Goal: Transaction & Acquisition: Purchase product/service

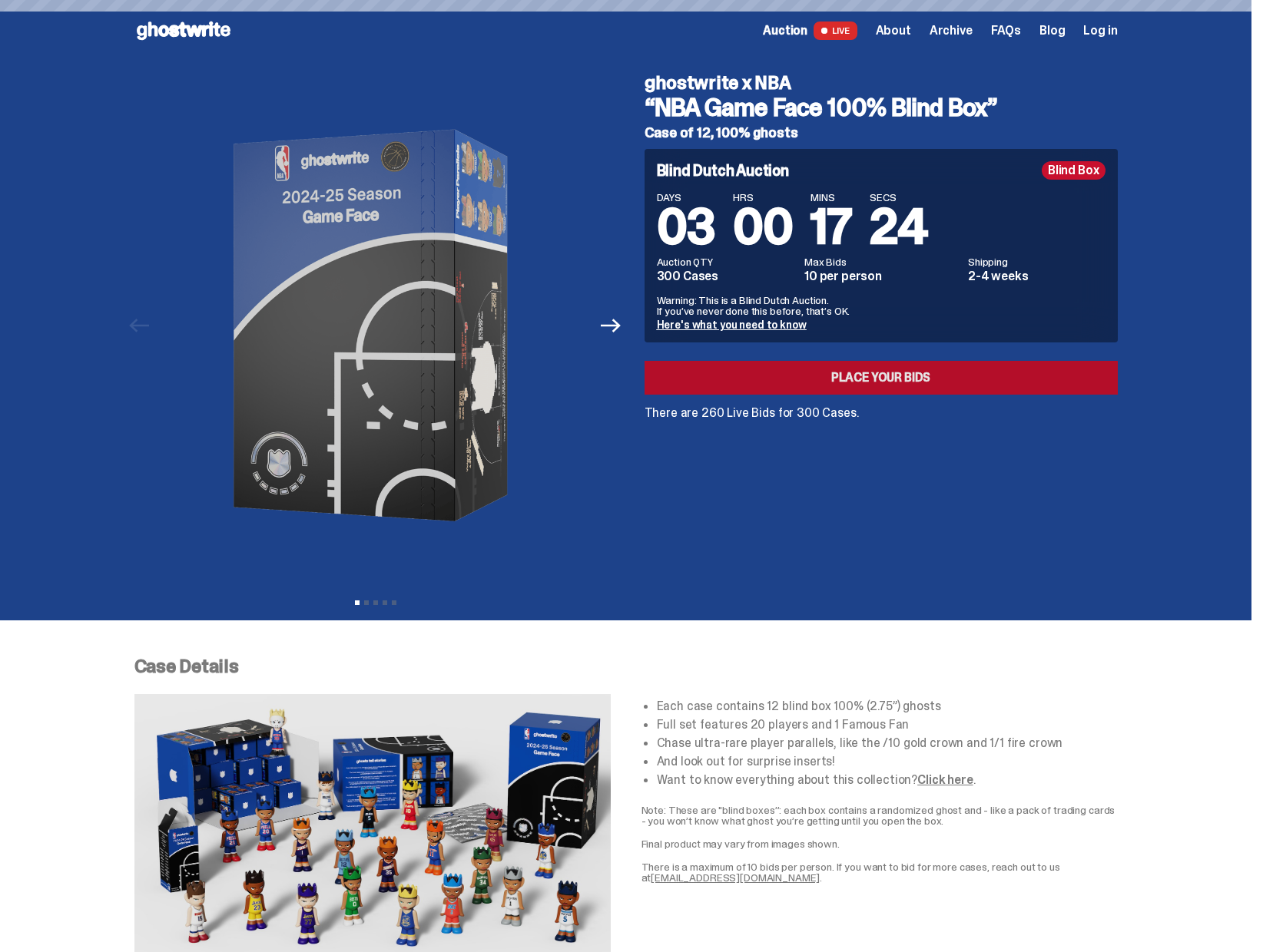
click at [808, 387] on link "Place your Bids" at bounding box center [881, 377] width 474 height 33
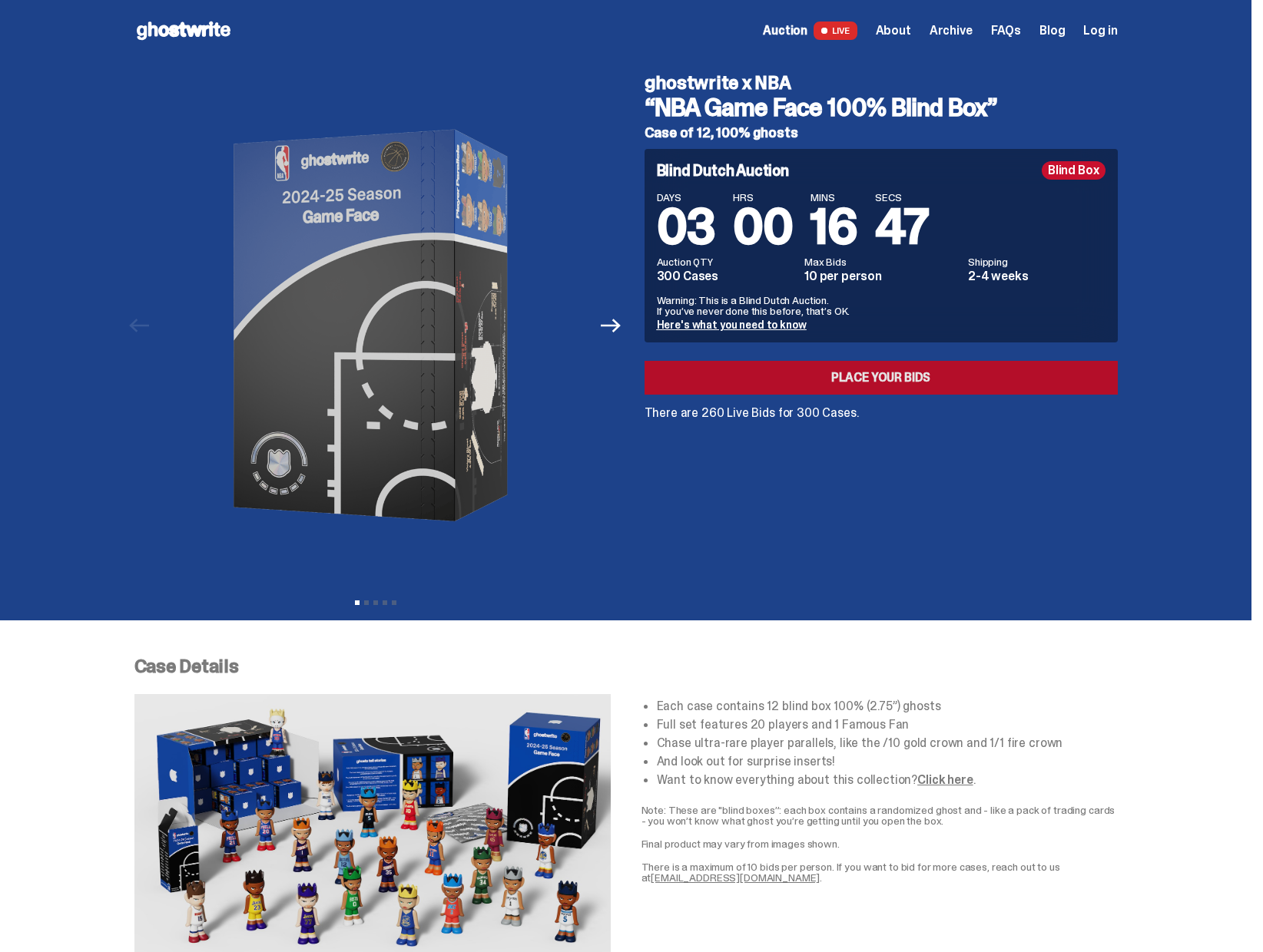
click at [855, 375] on link "Place your Bids" at bounding box center [881, 377] width 474 height 33
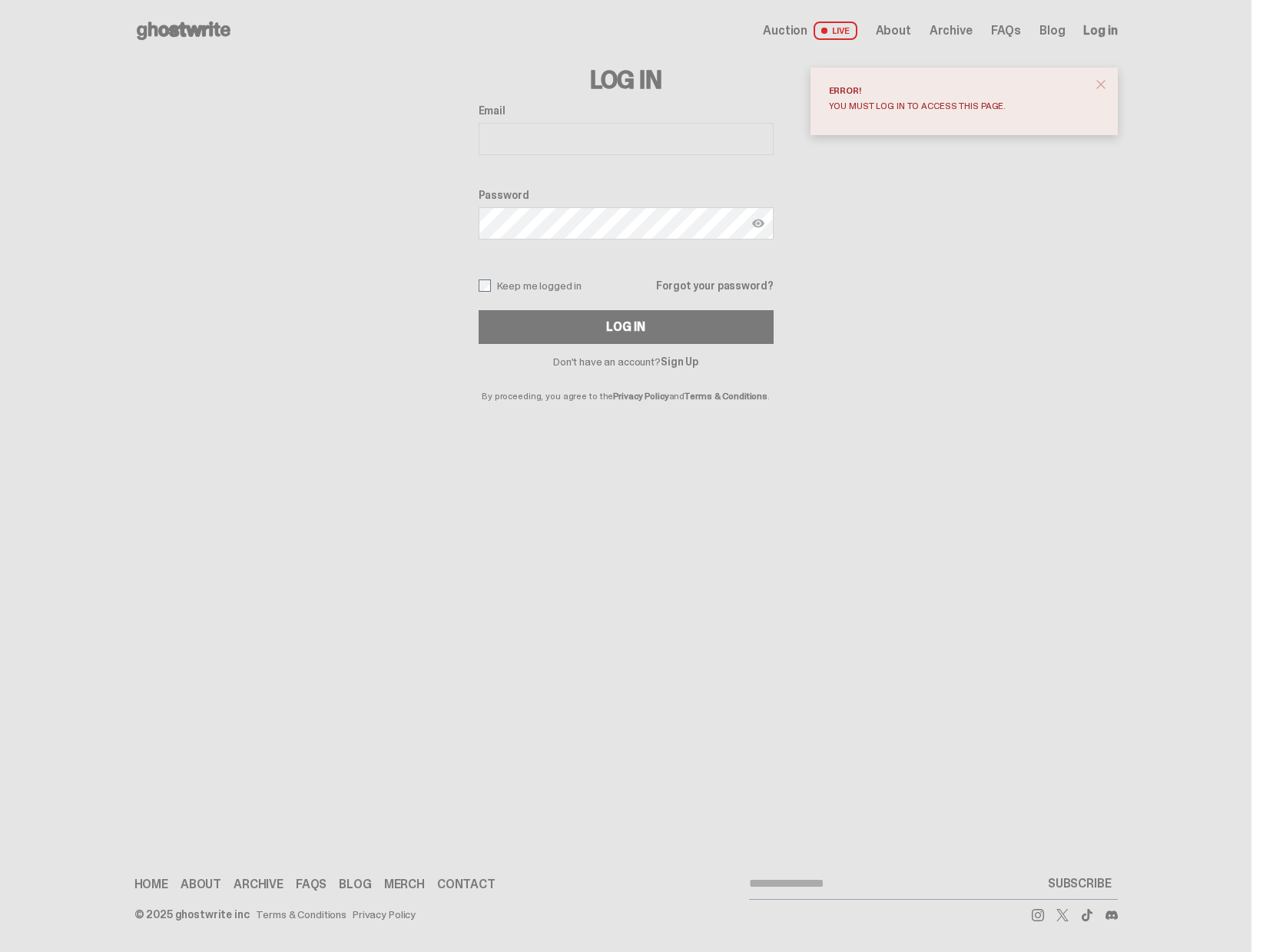
click at [688, 361] on link "Sign Up" at bounding box center [680, 361] width 38 height 14
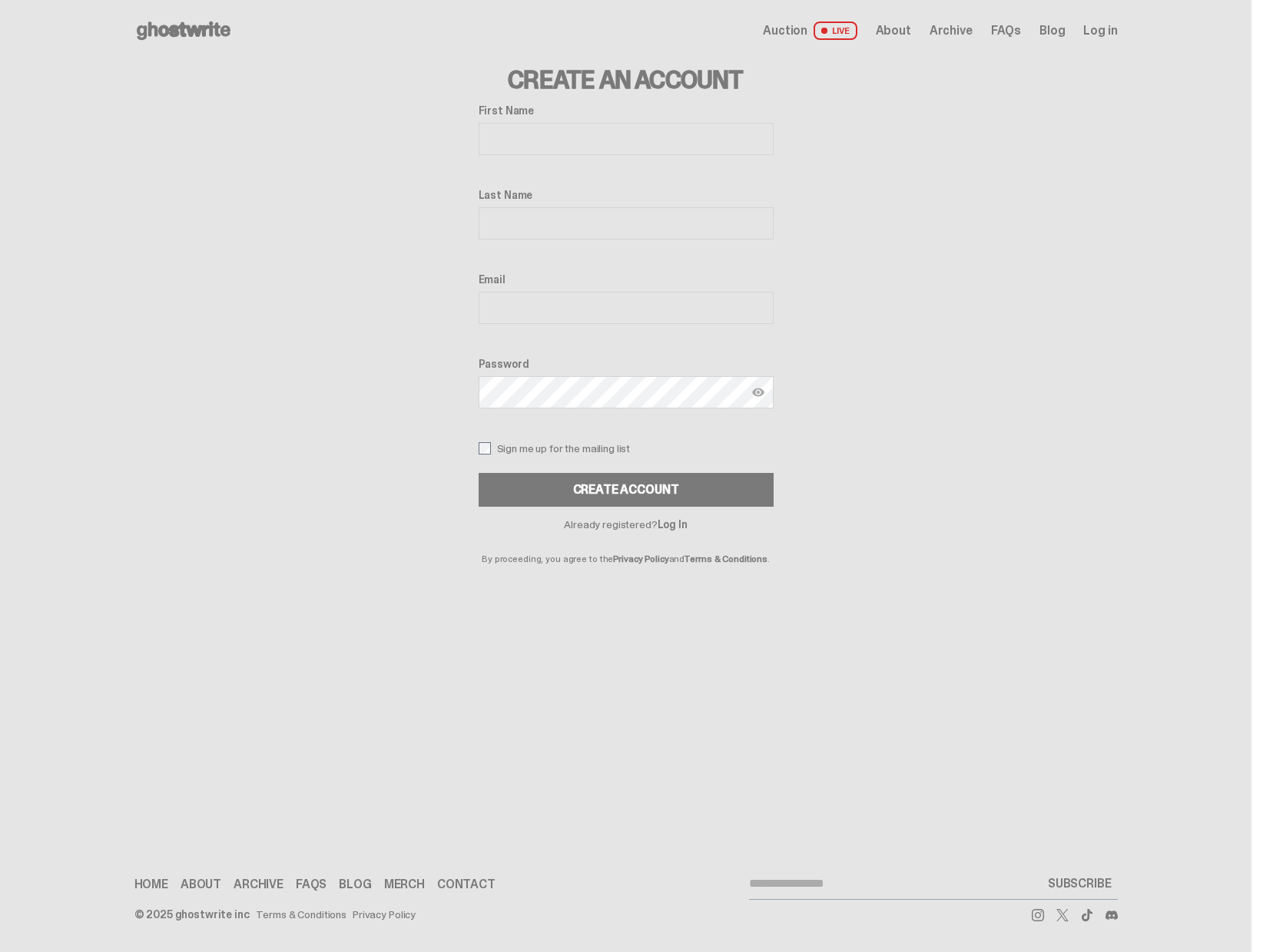
click at [579, 127] on input "First Name" at bounding box center [627, 139] width 295 height 33
type input "*******"
type input "**"
type input "**********"
click at [652, 485] on div "Create Account" at bounding box center [626, 490] width 106 height 13
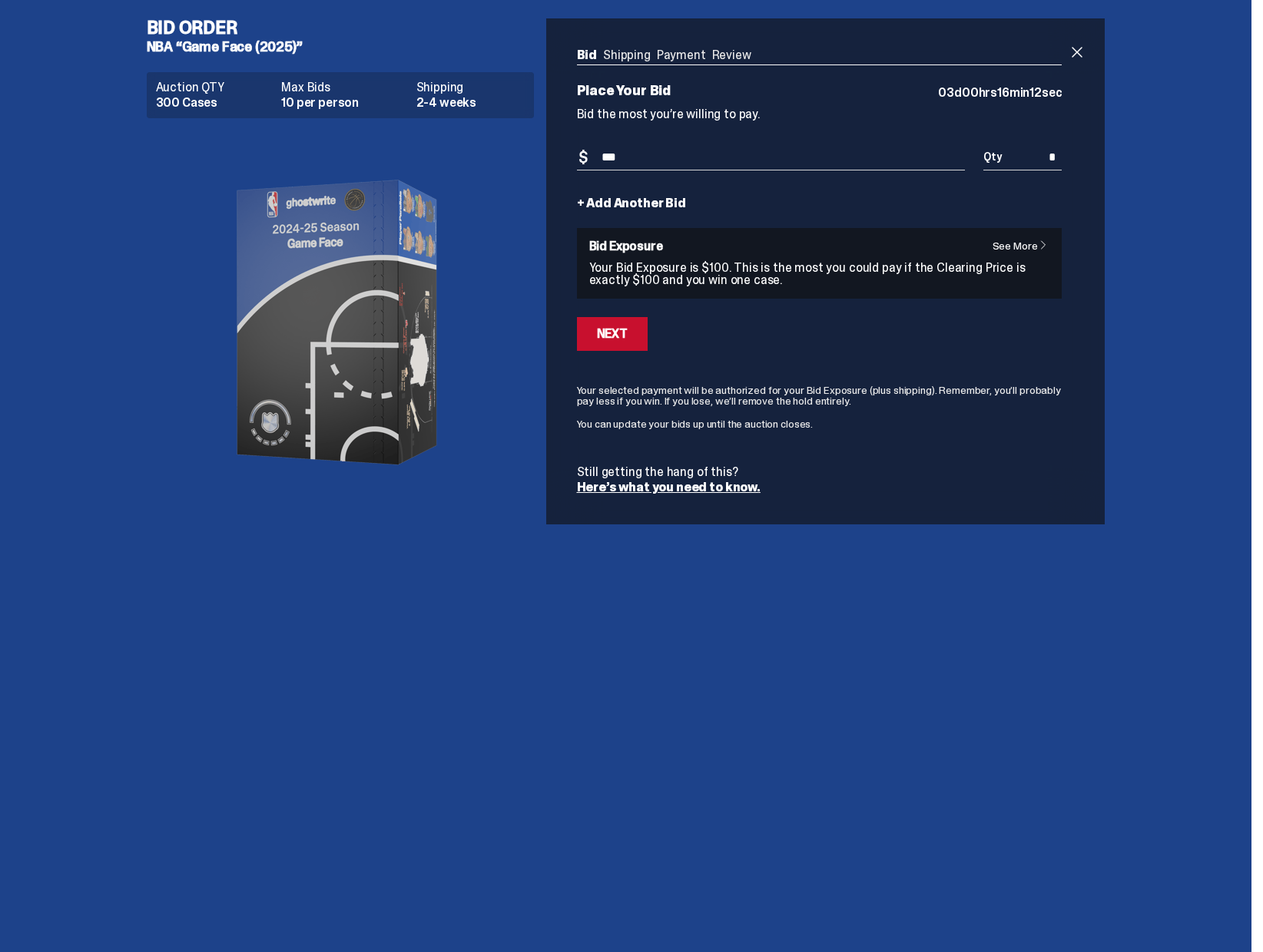
type input "***"
click at [713, 486] on link "Here’s what you need to know." at bounding box center [668, 487] width 184 height 16
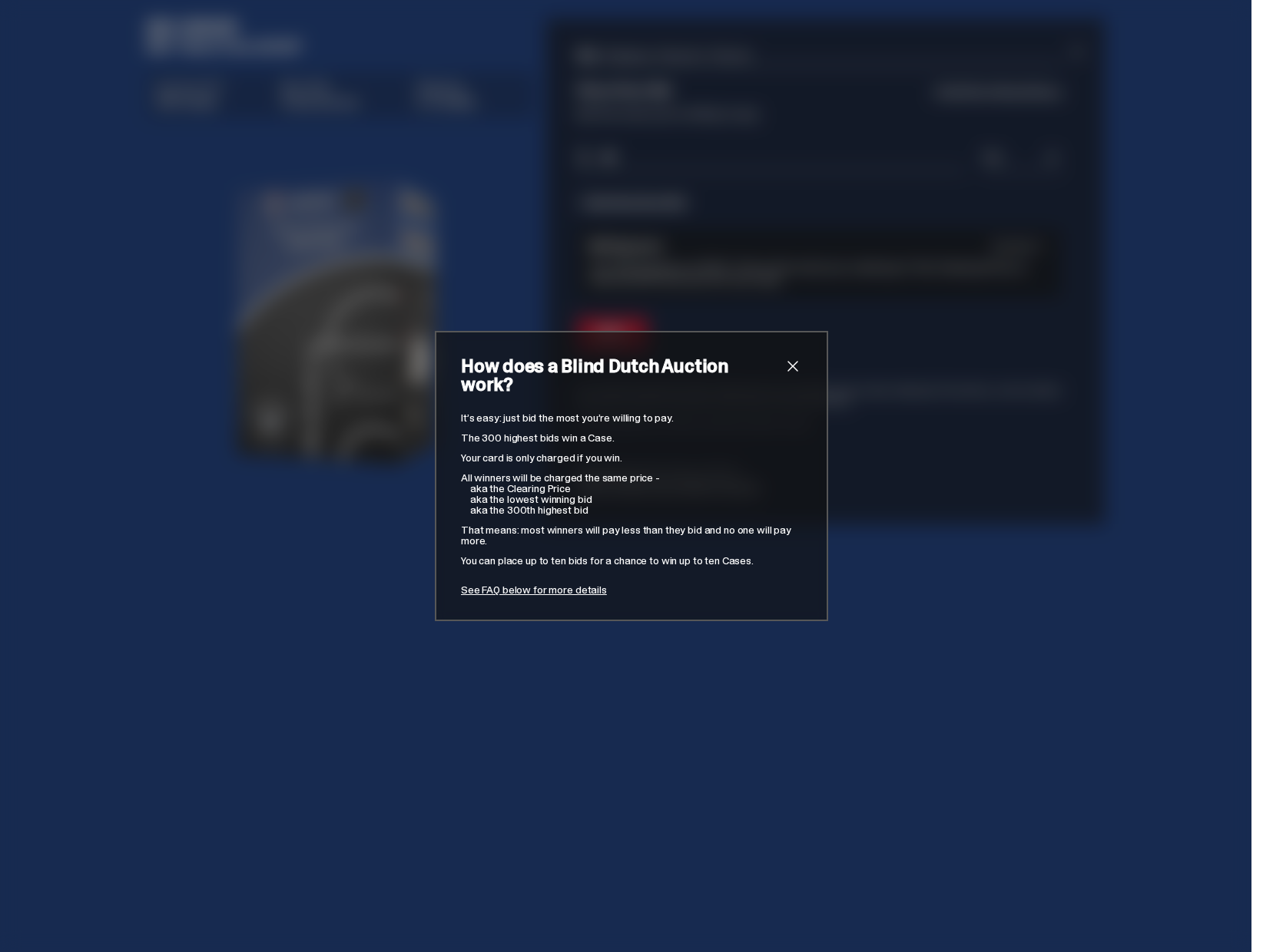
click at [788, 362] on div "How does a Blind Dutch Auction work? It’s easy: just bid the most you’re willin…" at bounding box center [631, 476] width 393 height 290
click at [792, 376] on span "close" at bounding box center [792, 366] width 18 height 18
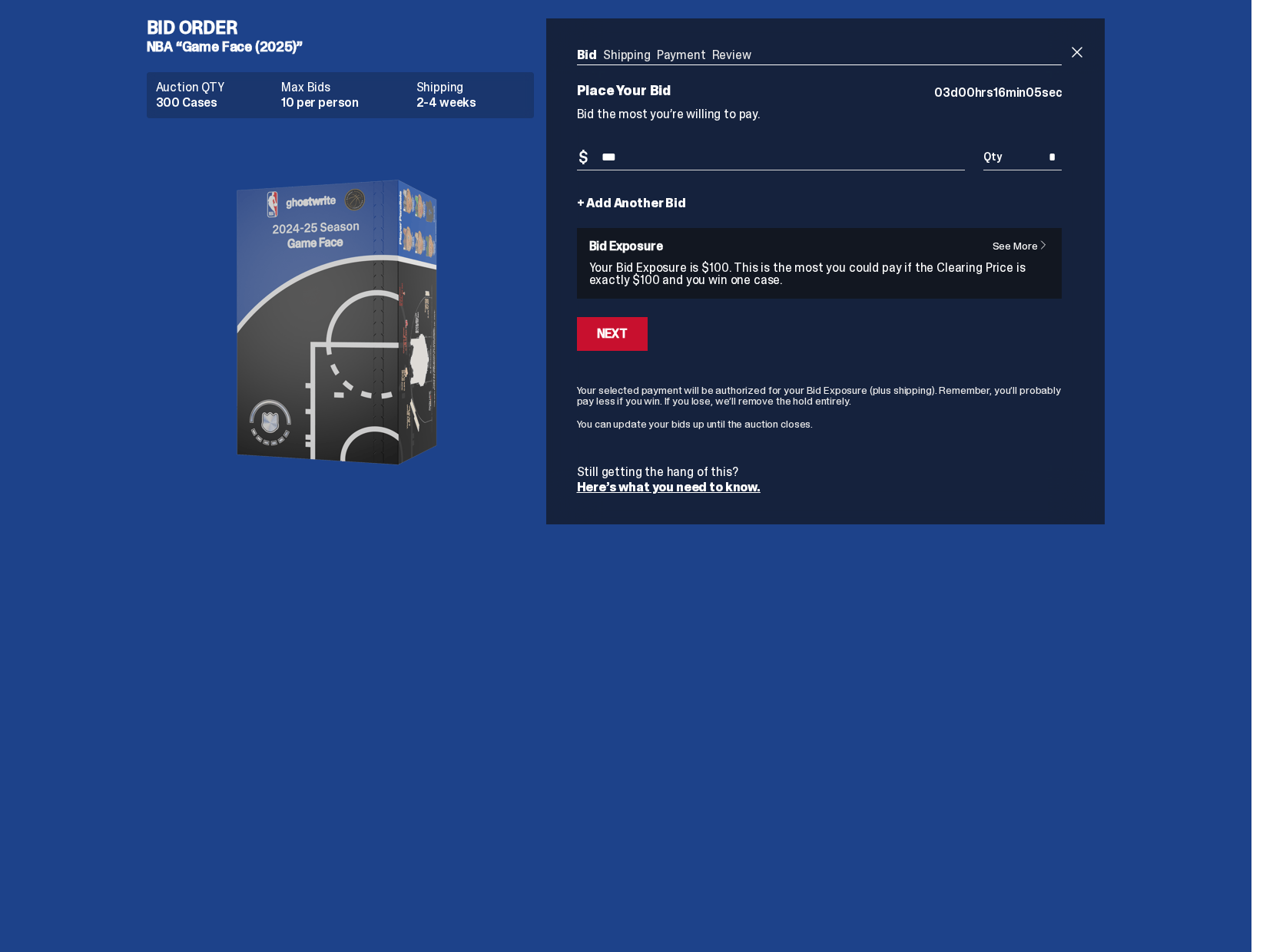
drag, startPoint x: 311, startPoint y: 46, endPoint x: 149, endPoint y: 42, distance: 162.0
click at [149, 42] on div "Bid Order NBA “Game Face (2025)” Auction QTY 300 Cases Max Bids 10 per person S…" at bounding box center [626, 271] width 983 height 543
copy h5 "NBA “Game Face (2025)”"
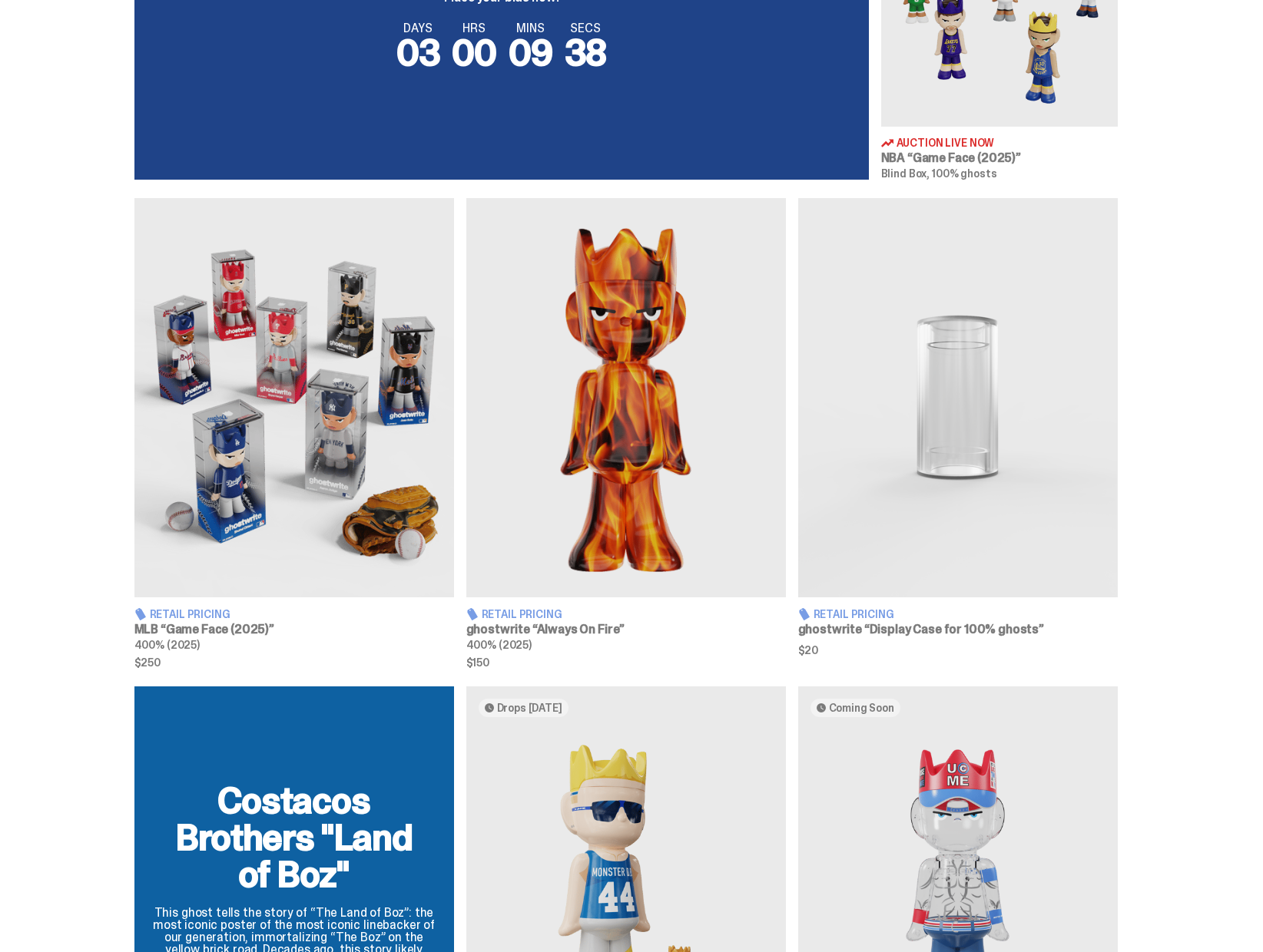
scroll to position [740, 0]
click at [616, 416] on img at bounding box center [626, 397] width 320 height 399
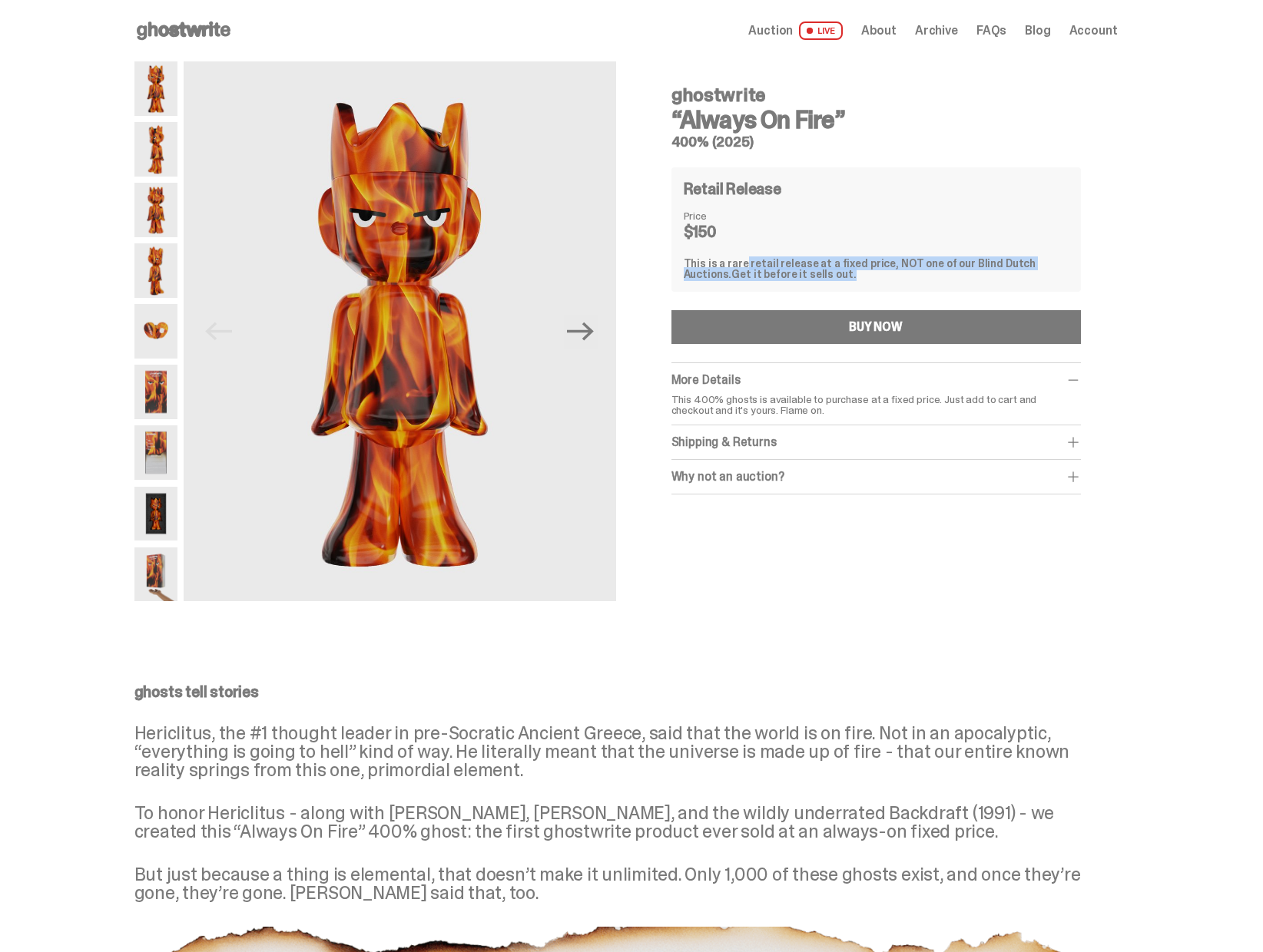
drag, startPoint x: 736, startPoint y: 261, endPoint x: 808, endPoint y: 273, distance: 73.0
click at [808, 273] on div "This is a rare retail release at a fixed price, NOT one of our Blind Dutch Auct…" at bounding box center [875, 269] width 385 height 22
drag, startPoint x: 808, startPoint y: 273, endPoint x: 691, endPoint y: 264, distance: 117.3
click at [691, 264] on div "This is a rare retail release at a fixed price, NOT one of our Blind Dutch Auct…" at bounding box center [875, 269] width 385 height 22
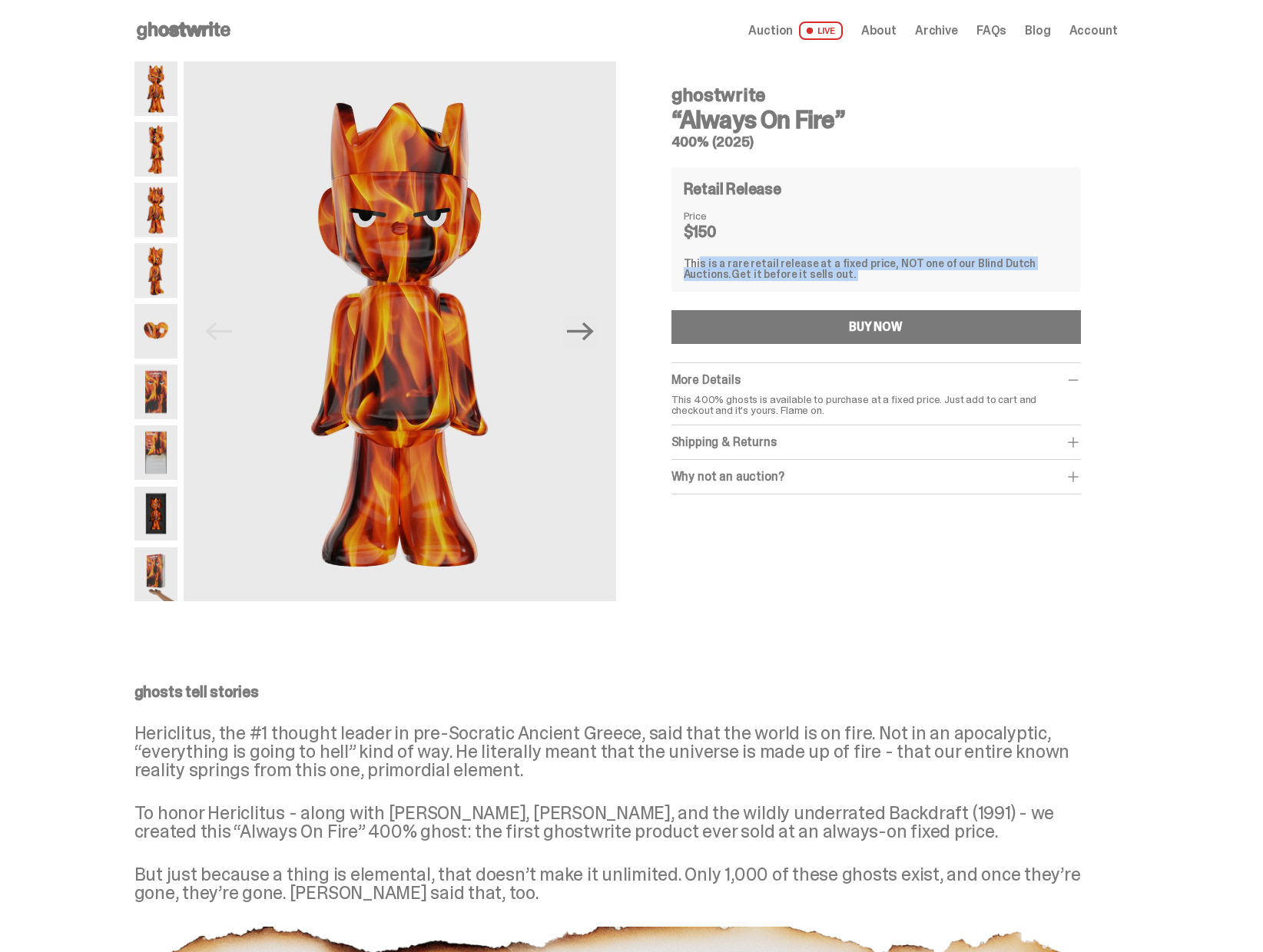
click at [691, 264] on div "This is a rare retail release at a fixed price, NOT one of our Blind Dutch Auct…" at bounding box center [875, 269] width 385 height 22
drag, startPoint x: 692, startPoint y: 266, endPoint x: 799, endPoint y: 271, distance: 107.1
click at [799, 271] on div "This is a rare retail release at a fixed price, NOT one of our Blind Dutch Auct…" at bounding box center [875, 269] width 385 height 22
click at [799, 271] on span "Get it before it sells out." at bounding box center [793, 273] width 124 height 14
click at [512, 727] on p "Hericlitus, the #1 thought leader in pre-Socratic Ancient Greece, said that the…" at bounding box center [626, 751] width 983 height 55
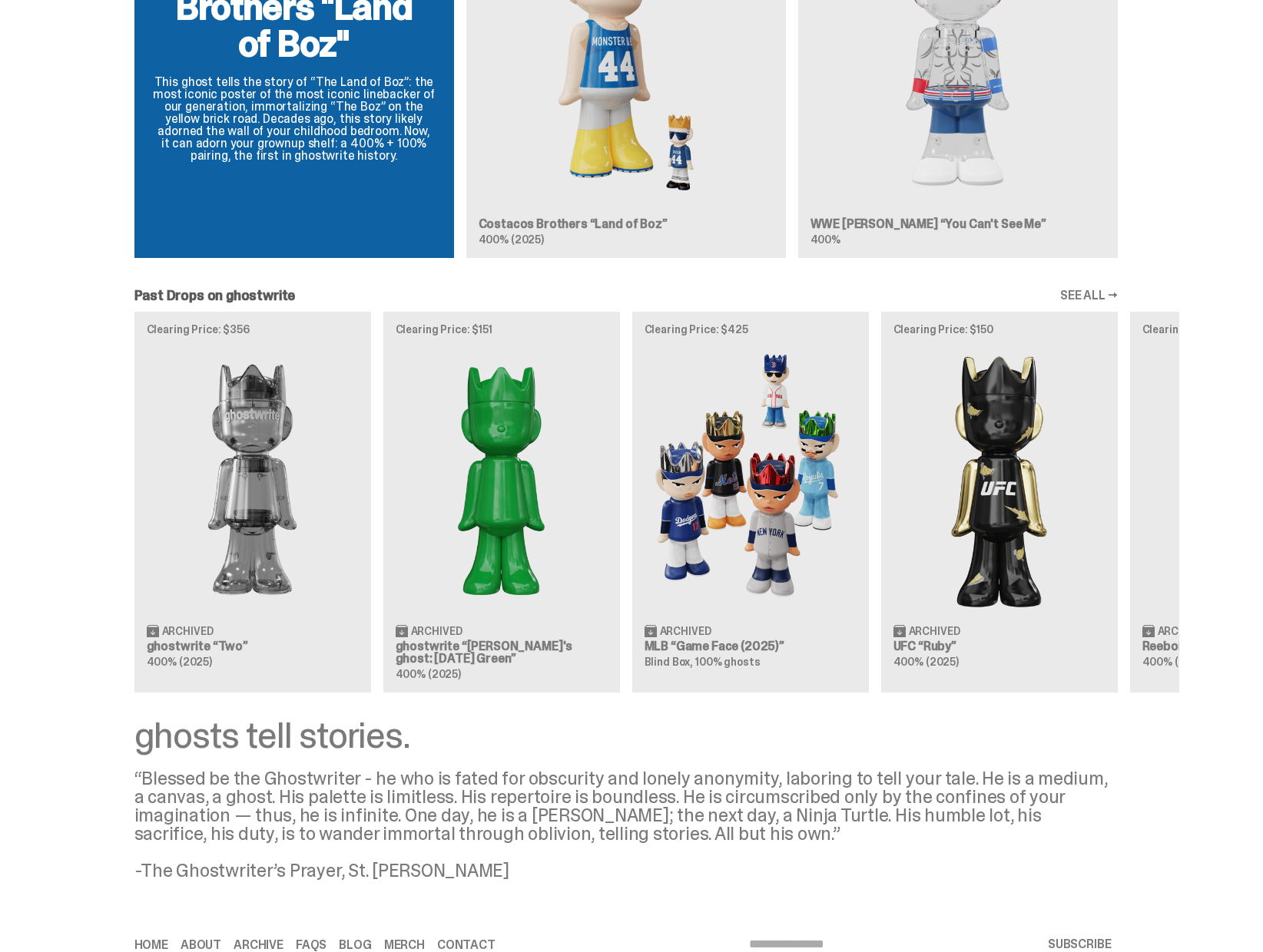
scroll to position [1572, 0]
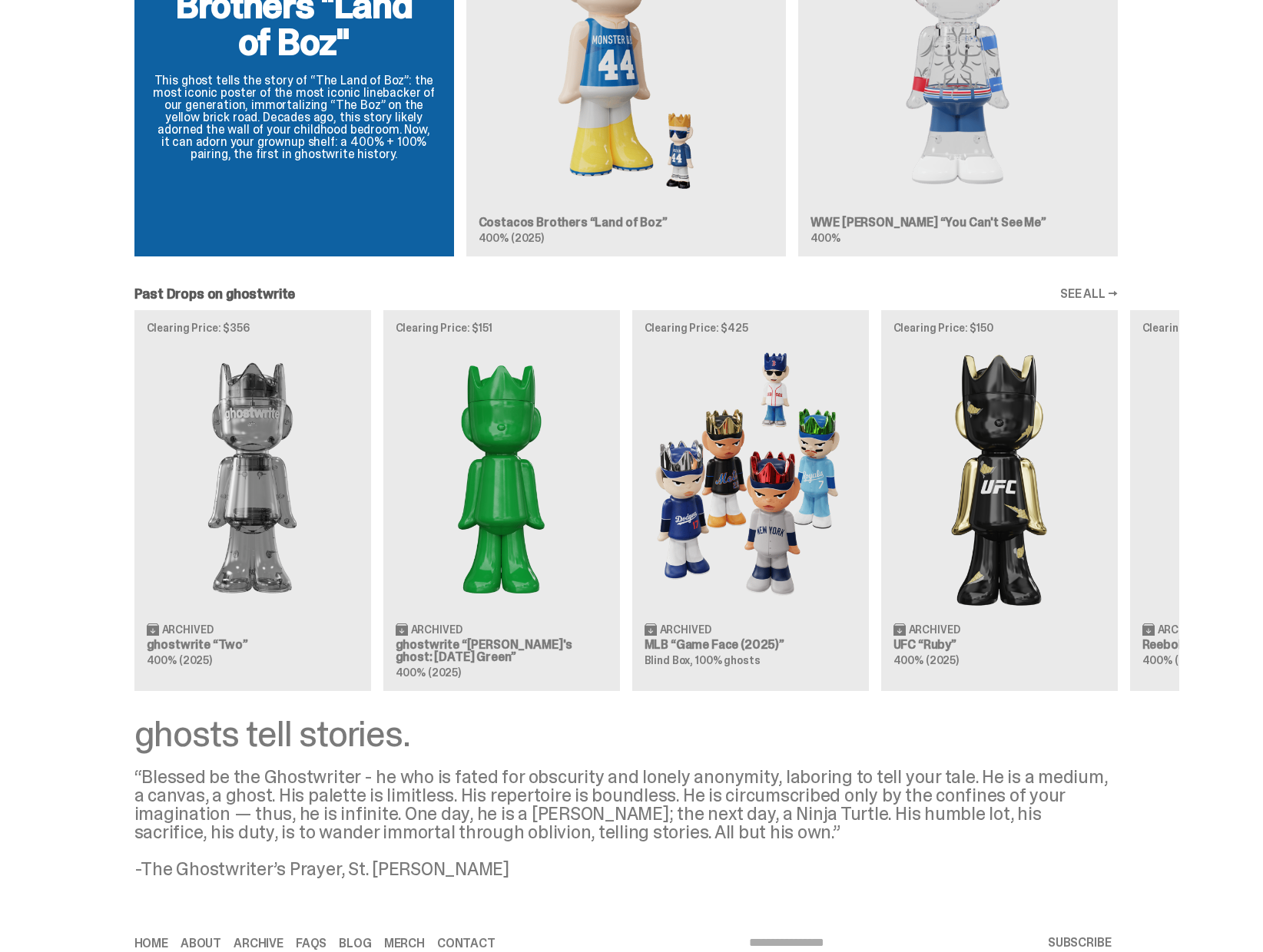
click at [282, 618] on div "Clearing Price: $356 Archived ghostwrite “Two” 400% (2025) Clearing Price: $151…" at bounding box center [627, 500] width 1106 height 381
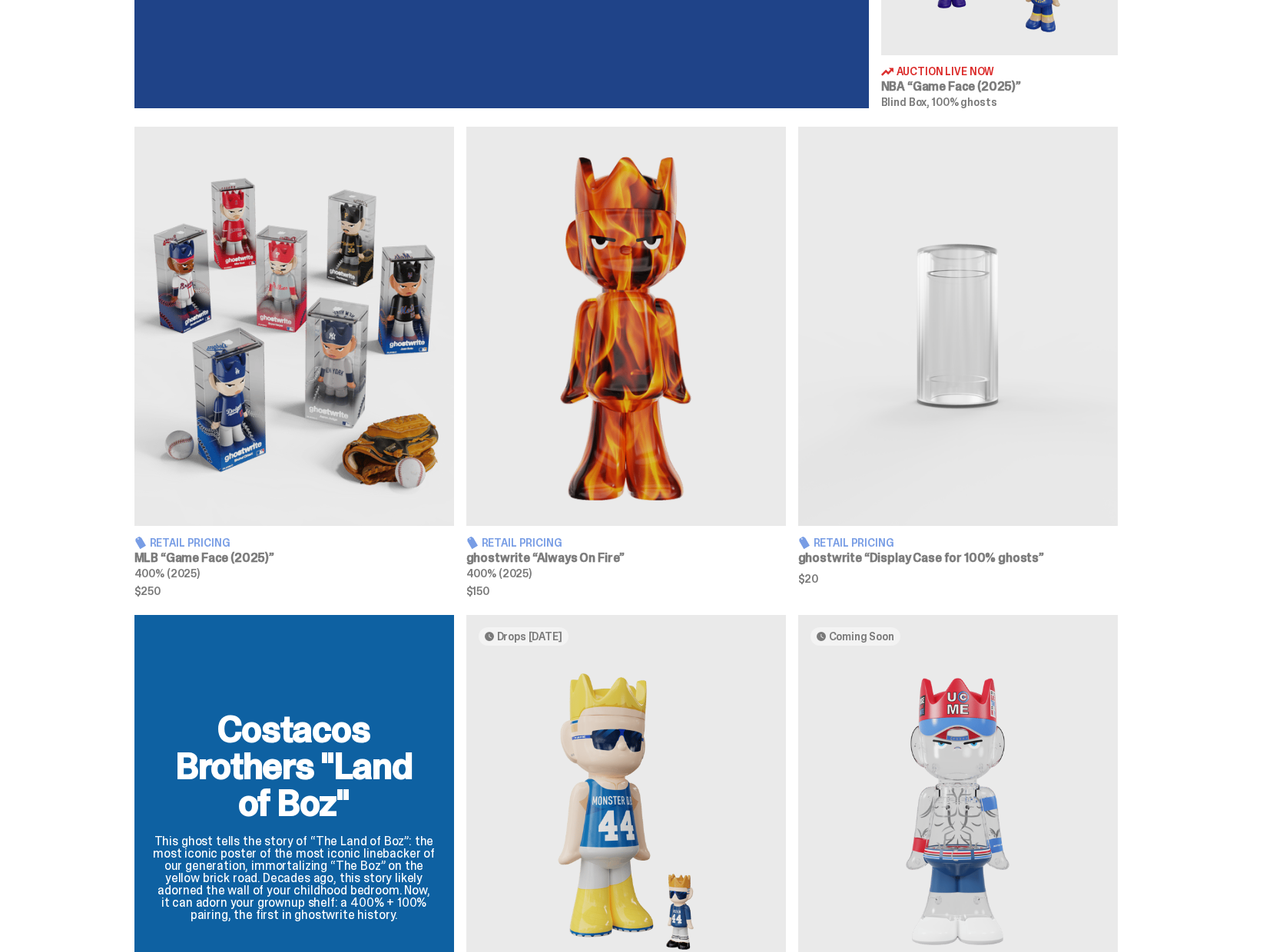
scroll to position [780, 0]
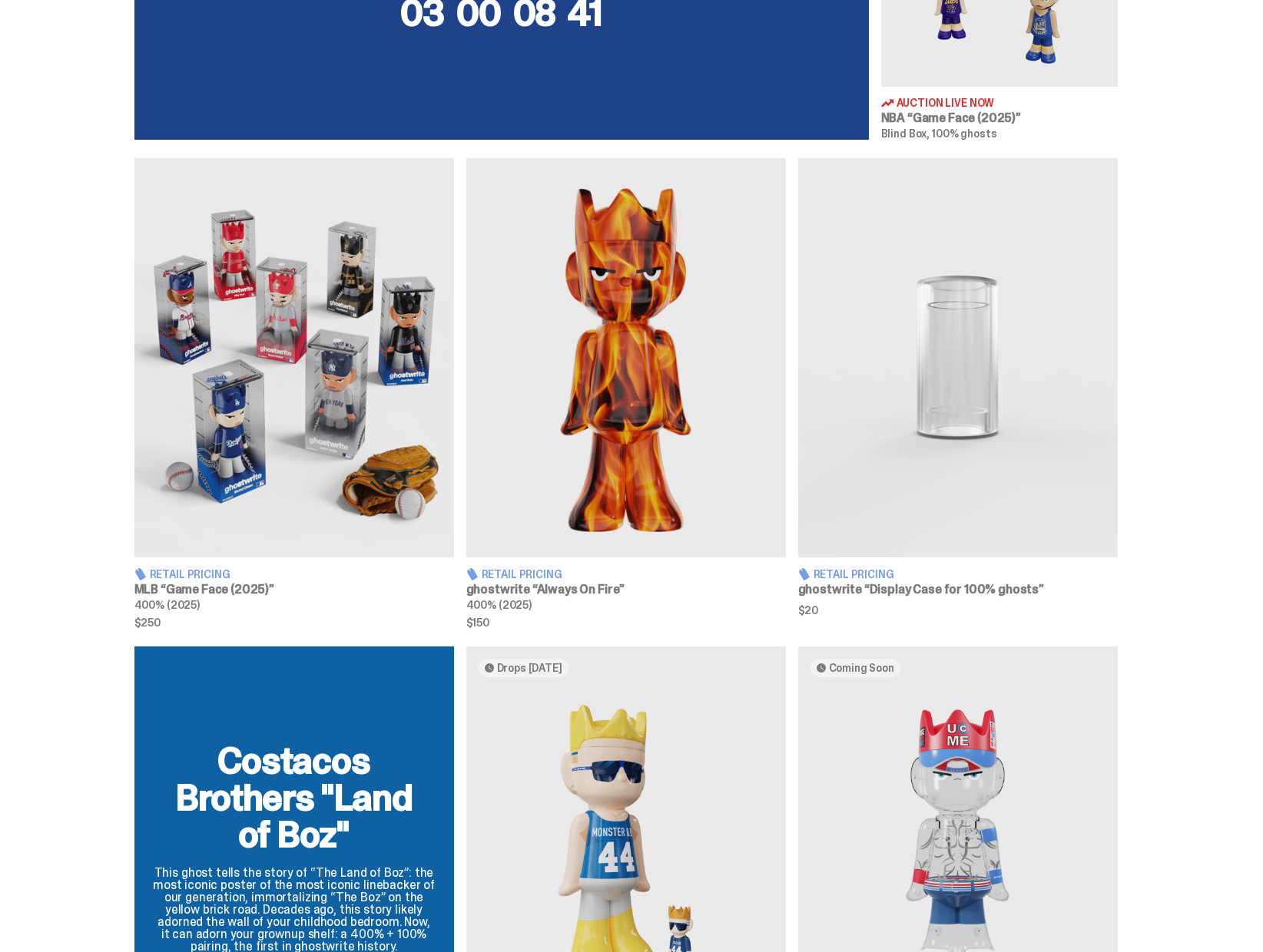
click at [575, 500] on img at bounding box center [626, 357] width 320 height 399
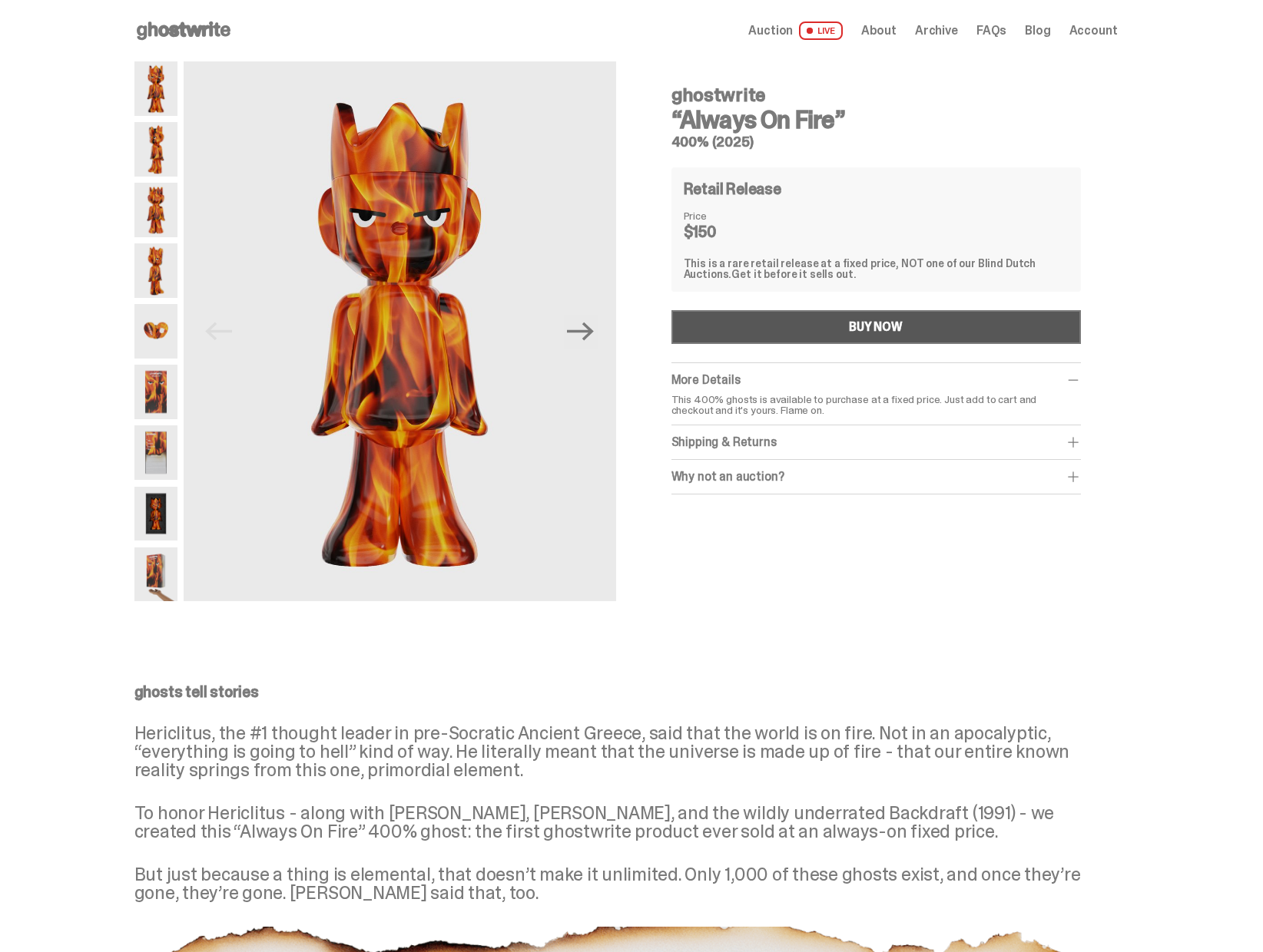
click at [816, 329] on button "BUY NOW" at bounding box center [875, 327] width 409 height 33
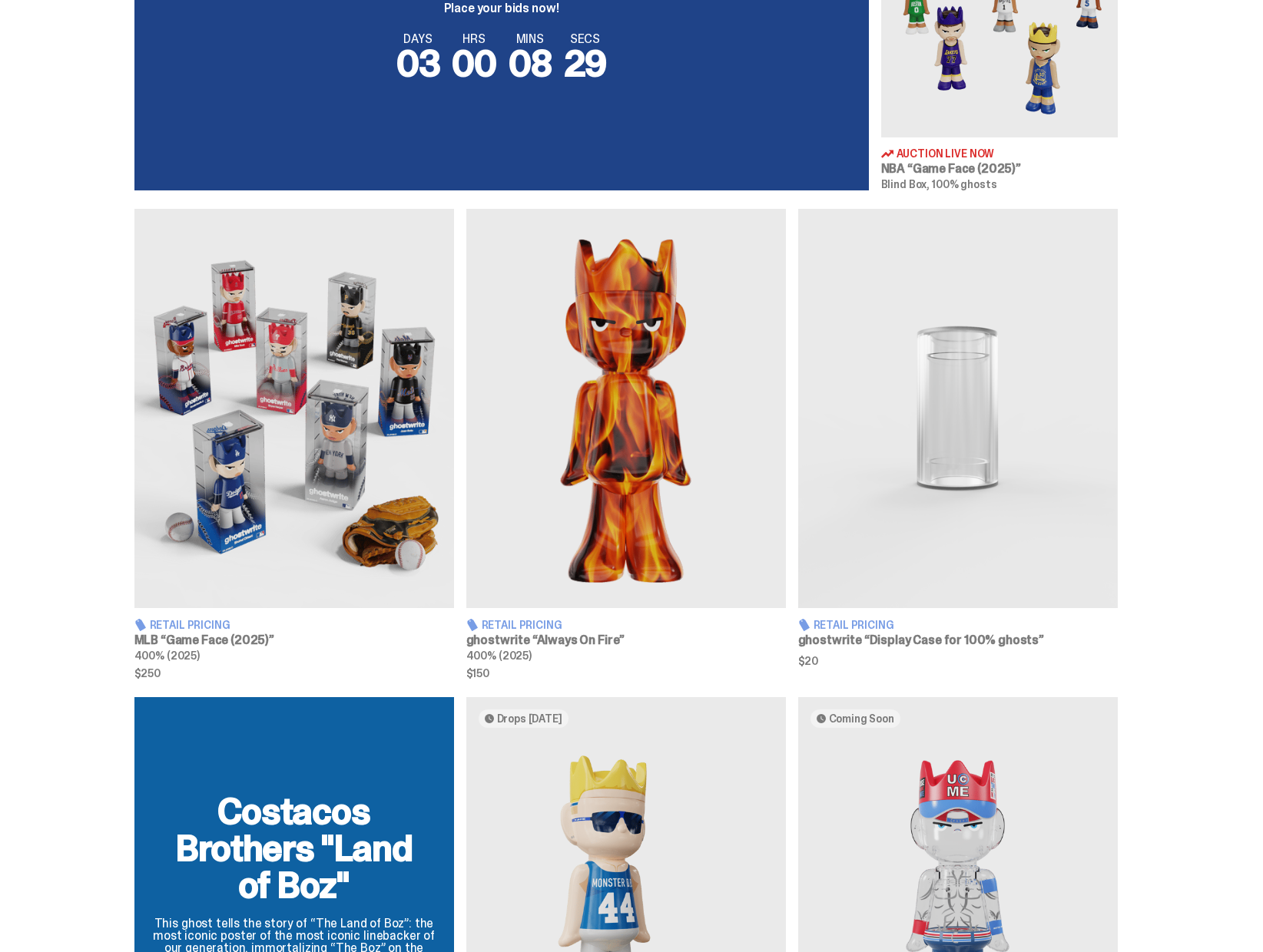
scroll to position [728, 0]
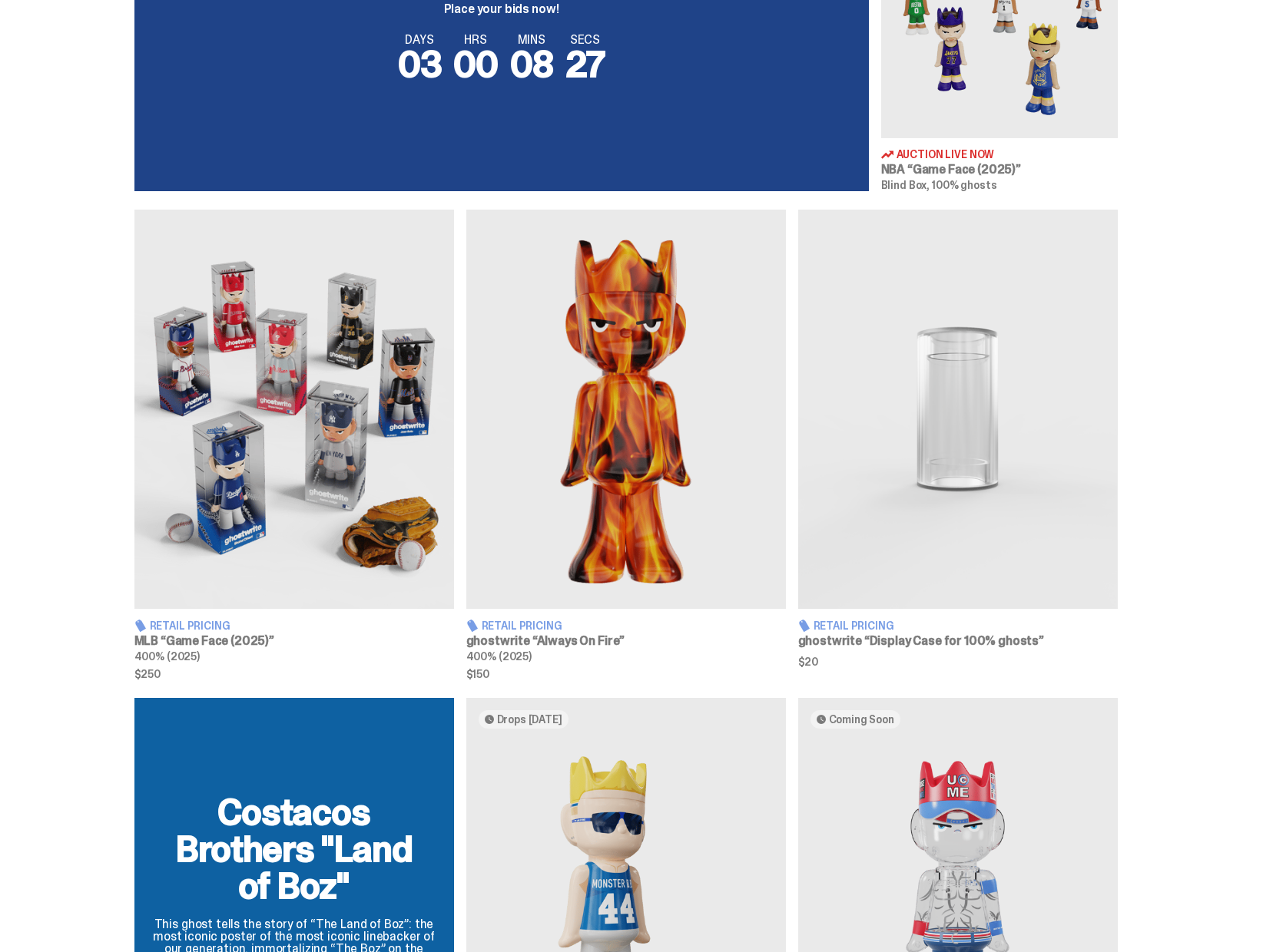
click at [271, 463] on img at bounding box center [293, 409] width 320 height 399
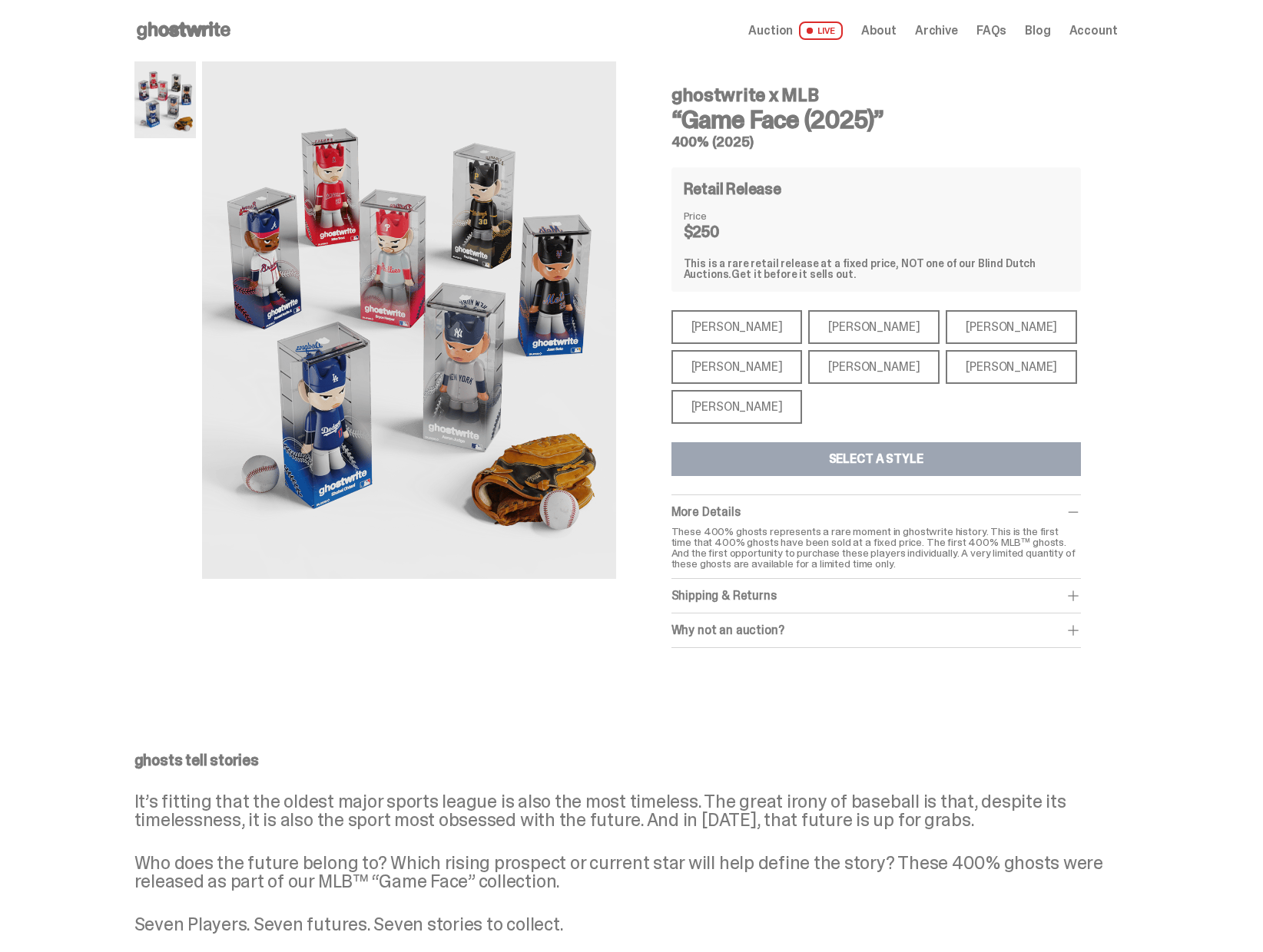
click at [720, 422] on div "[PERSON_NAME]" at bounding box center [736, 406] width 131 height 33
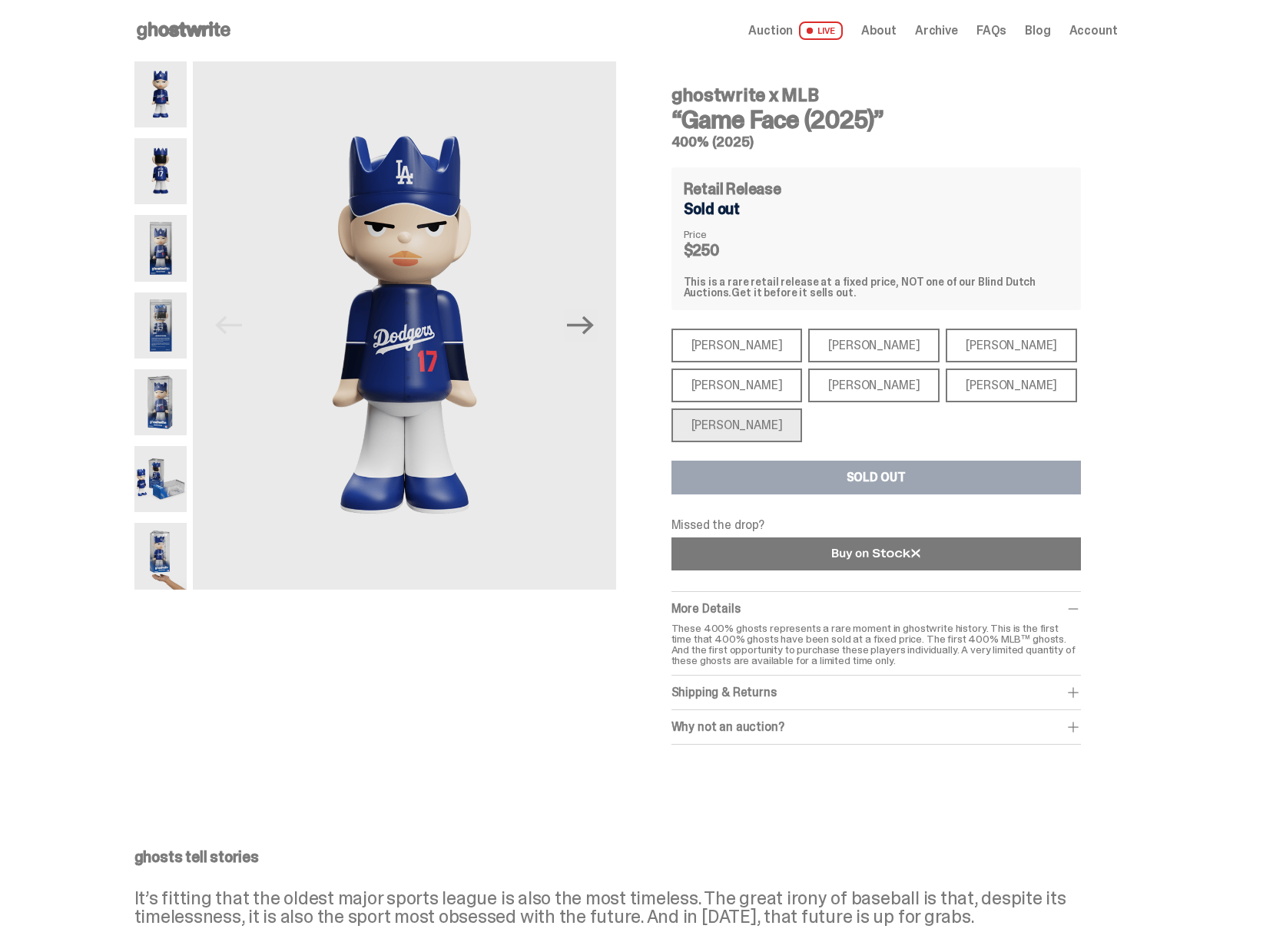
click at [780, 565] on link at bounding box center [875, 554] width 409 height 33
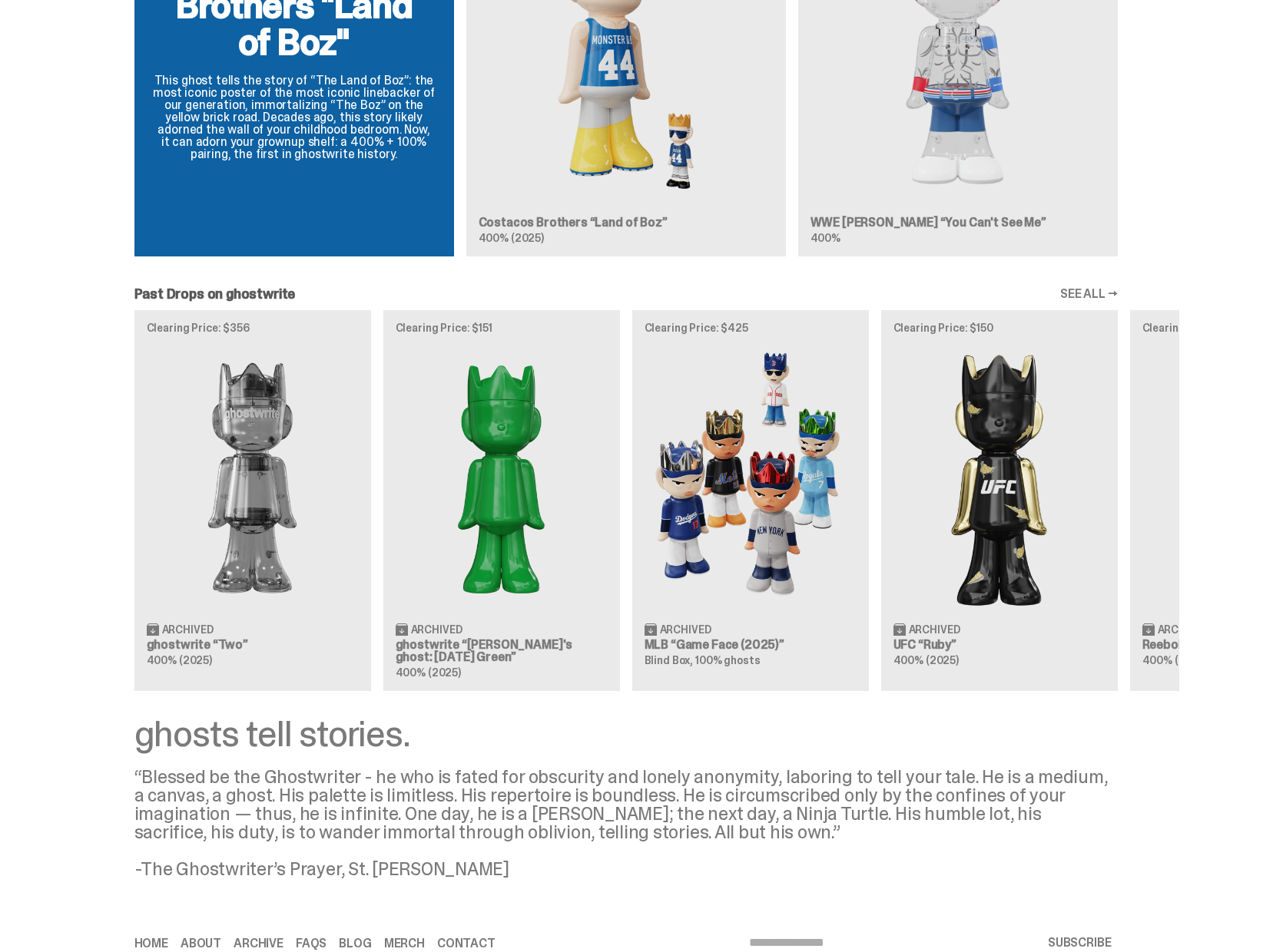
scroll to position [1630, 0]
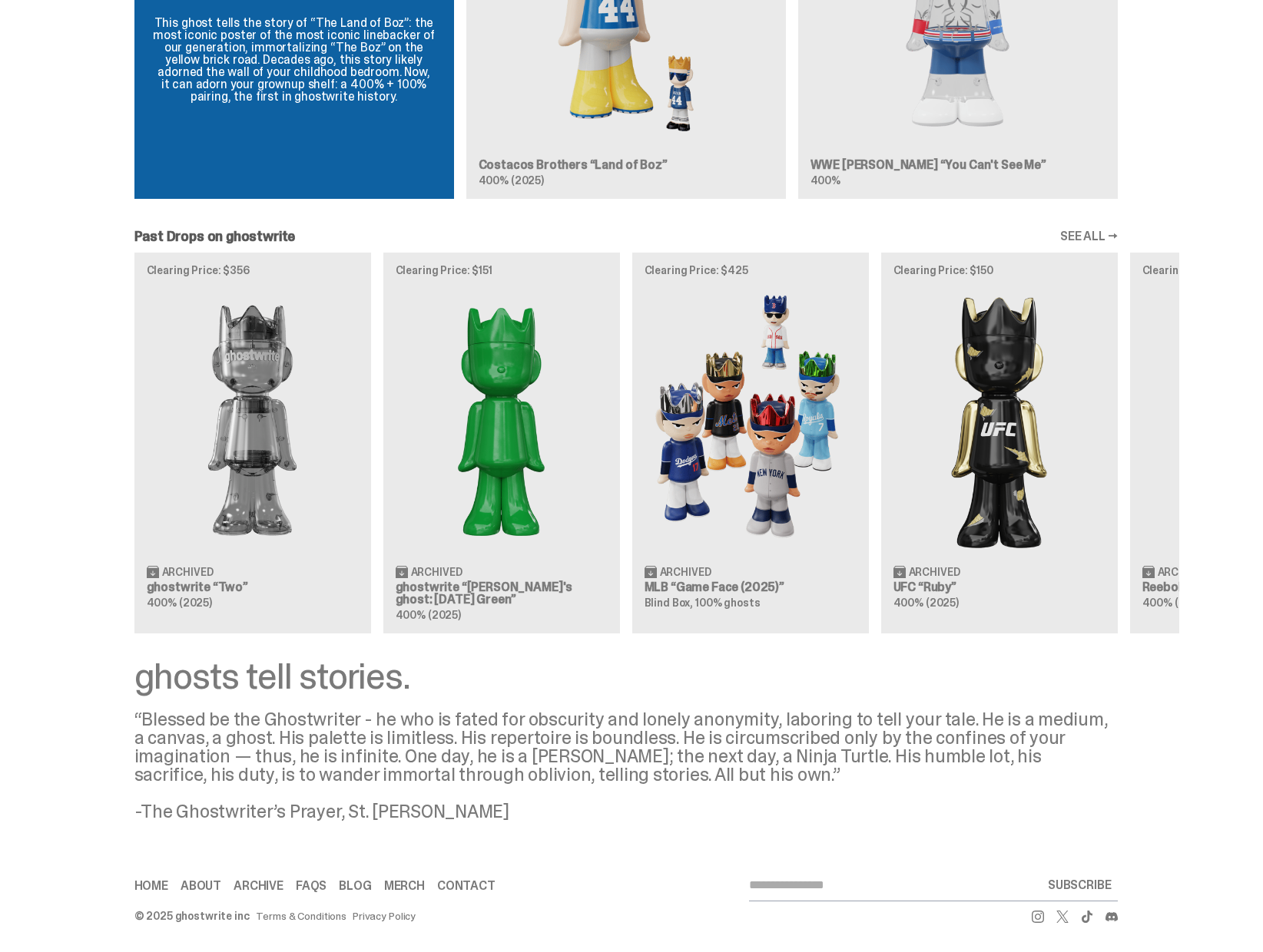
click at [1081, 235] on link "SEE ALL →" at bounding box center [1089, 237] width 58 height 13
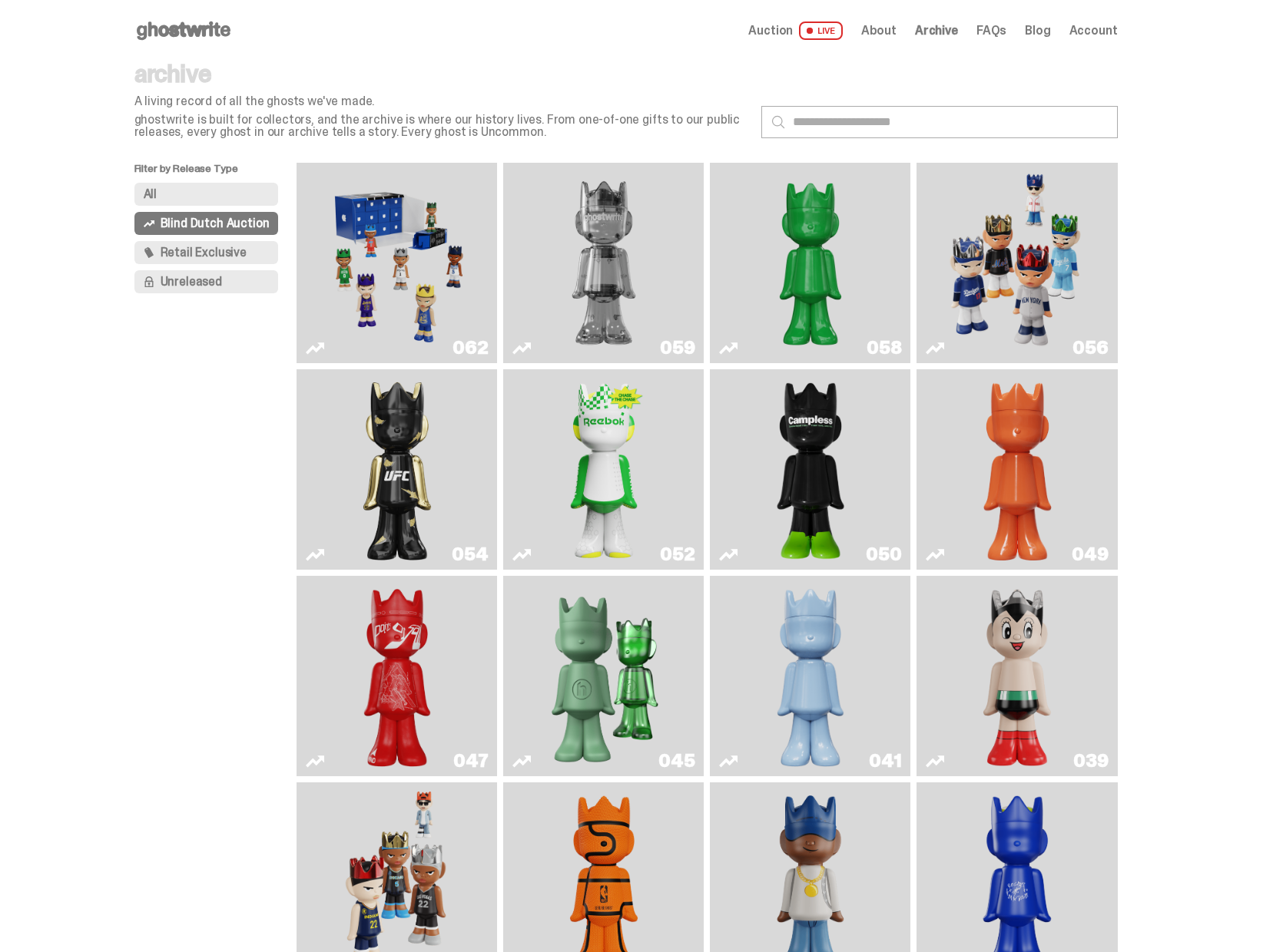
click at [418, 259] on img "Game Face (2025)" at bounding box center [397, 263] width 150 height 188
click at [205, 252] on span "Retail Exclusive" at bounding box center [203, 252] width 86 height 13
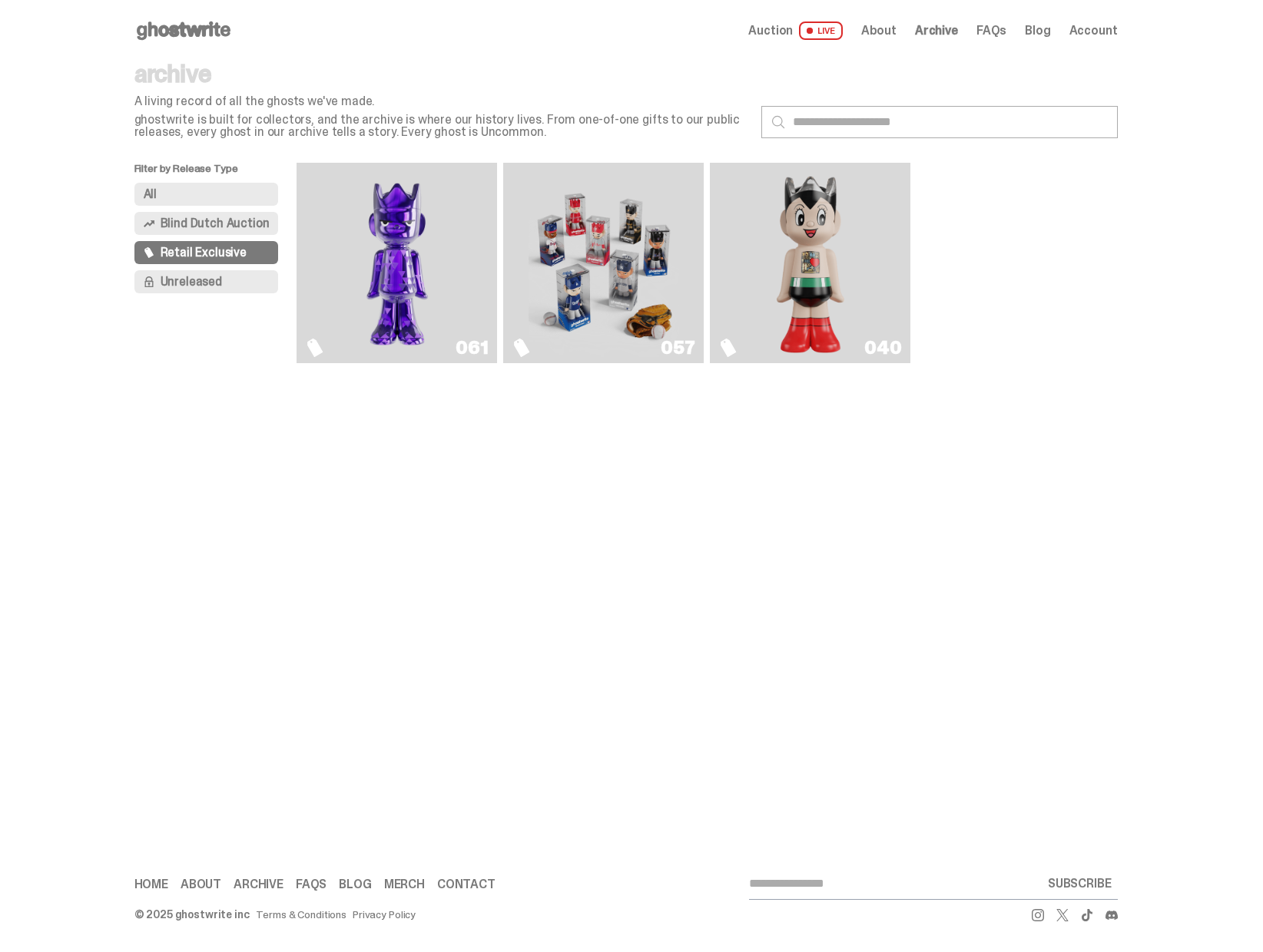
click at [229, 278] on button "Unreleased" at bounding box center [206, 281] width 144 height 23
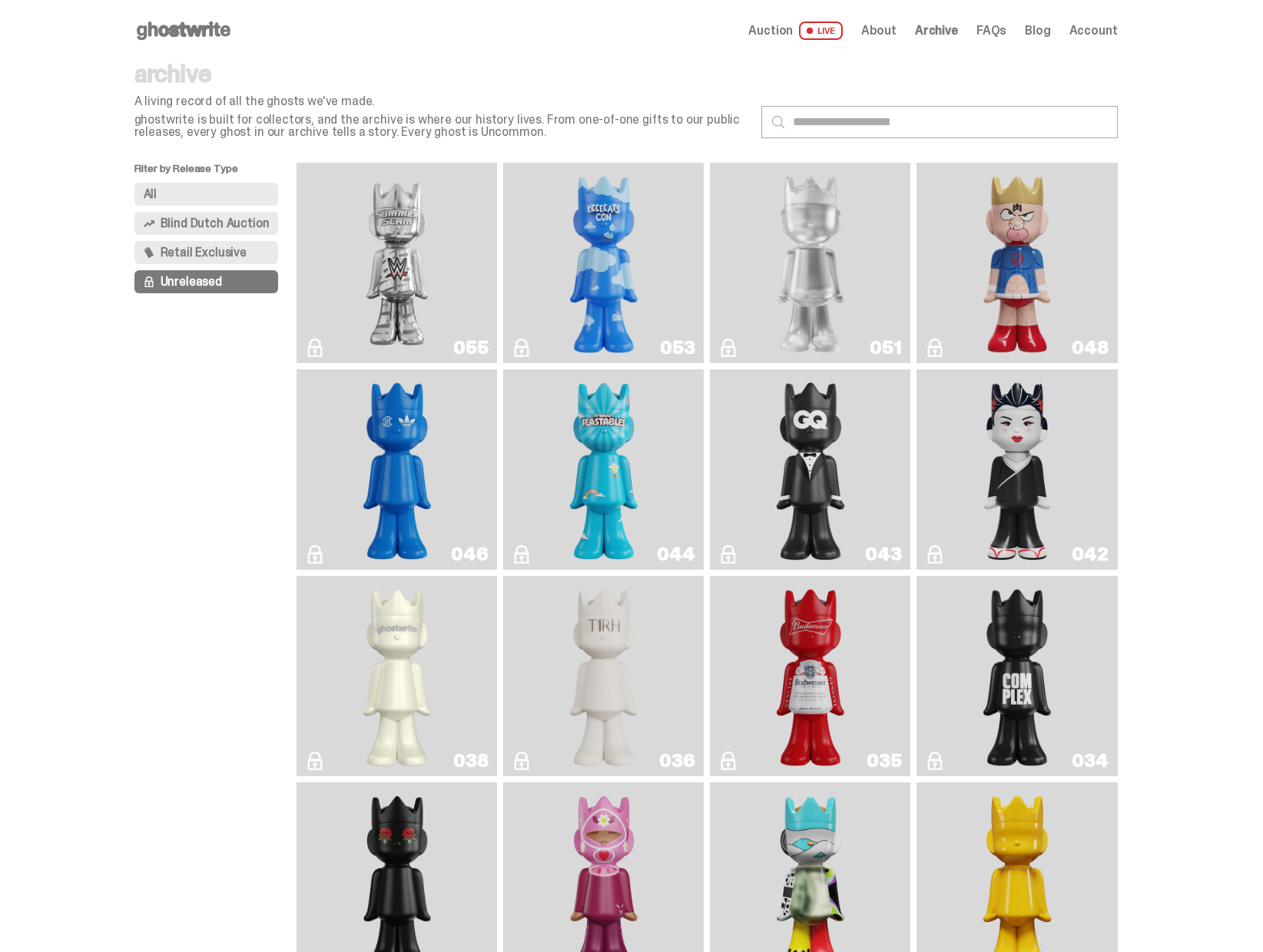
click at [433, 281] on img "I Was There SummerSlam" at bounding box center [397, 263] width 150 height 188
